Goal: Find specific page/section: Find specific page/section

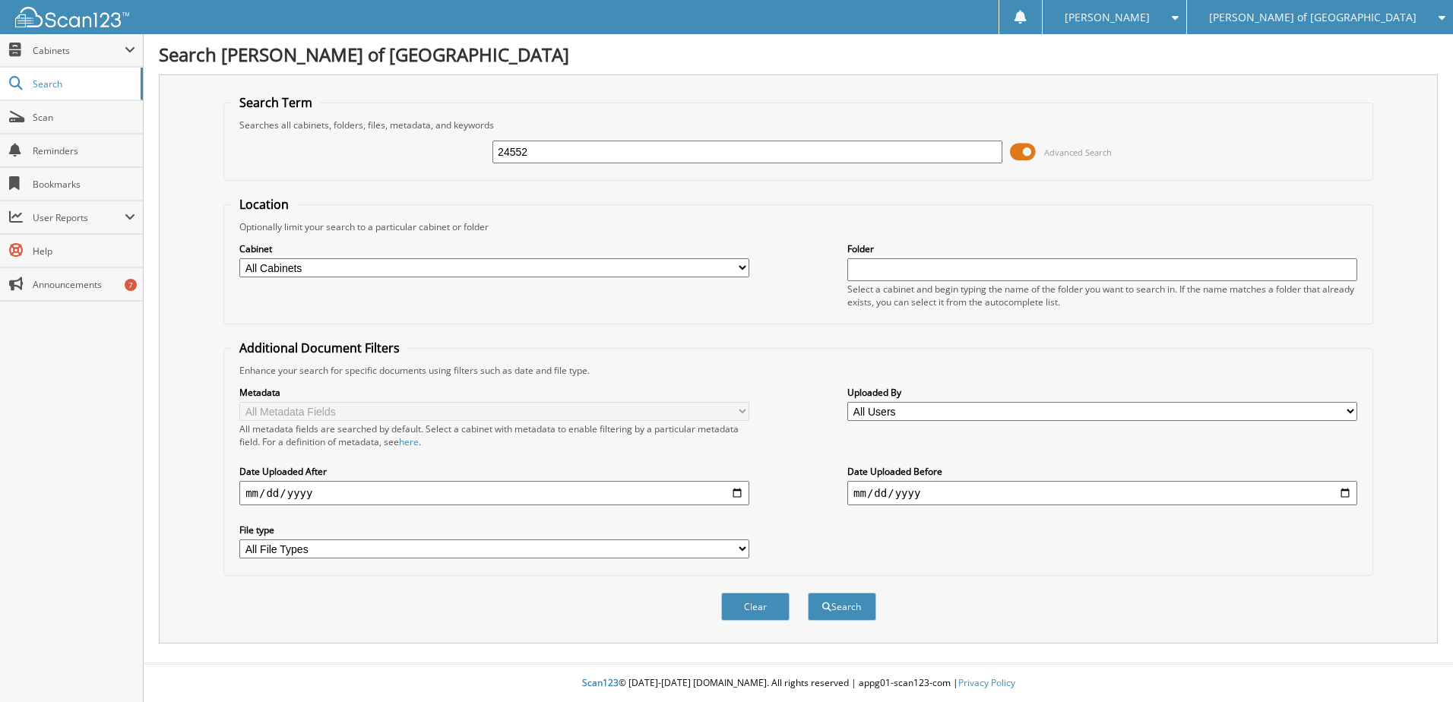
type input "24552"
click at [808, 593] on button "Search" at bounding box center [842, 607] width 68 height 28
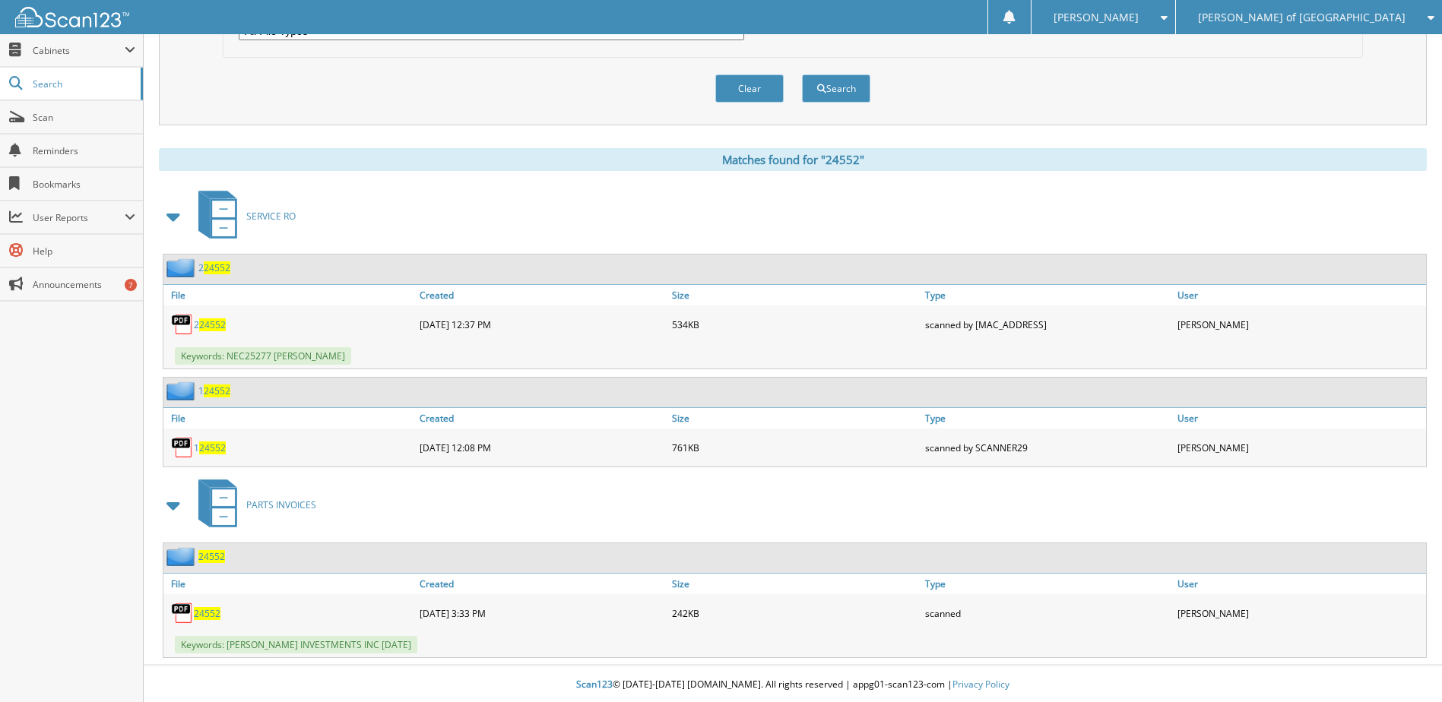
scroll to position [521, 0]
click at [207, 609] on span "24552" at bounding box center [207, 612] width 27 height 13
